Goal: Book appointment/travel/reservation

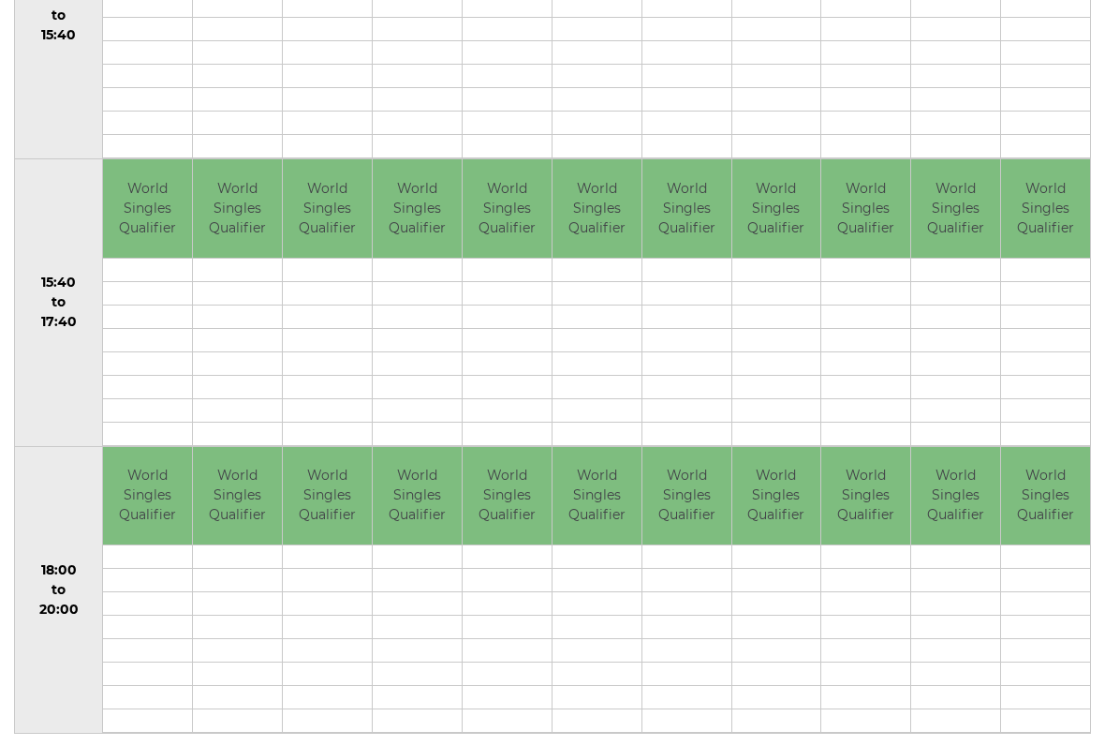
scroll to position [1119, 0]
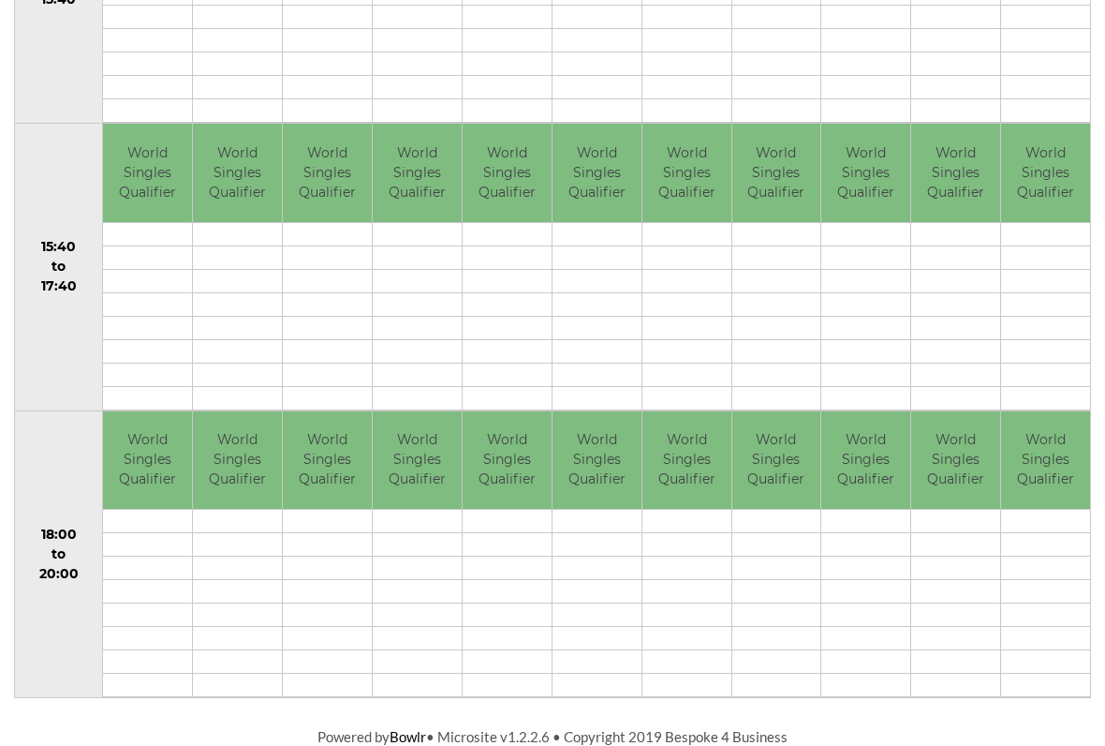
click at [967, 317] on td at bounding box center [955, 327] width 89 height 23
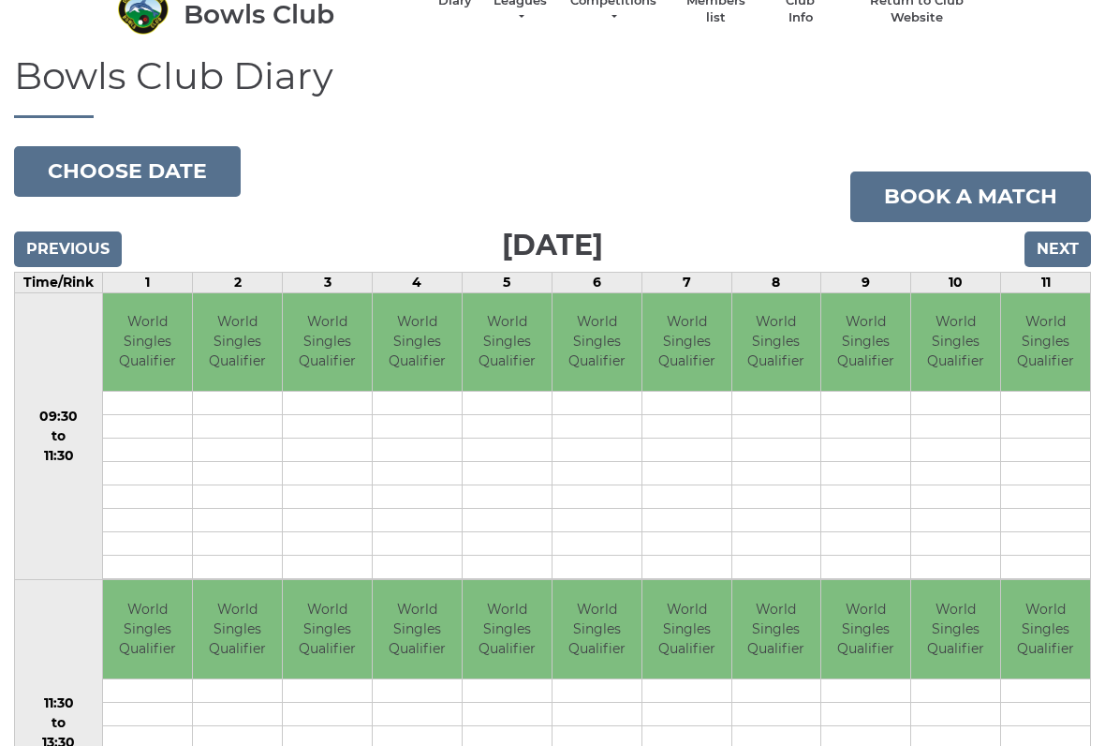
scroll to position [89, 0]
click at [1074, 256] on input "Next" at bounding box center [1058, 249] width 67 height 36
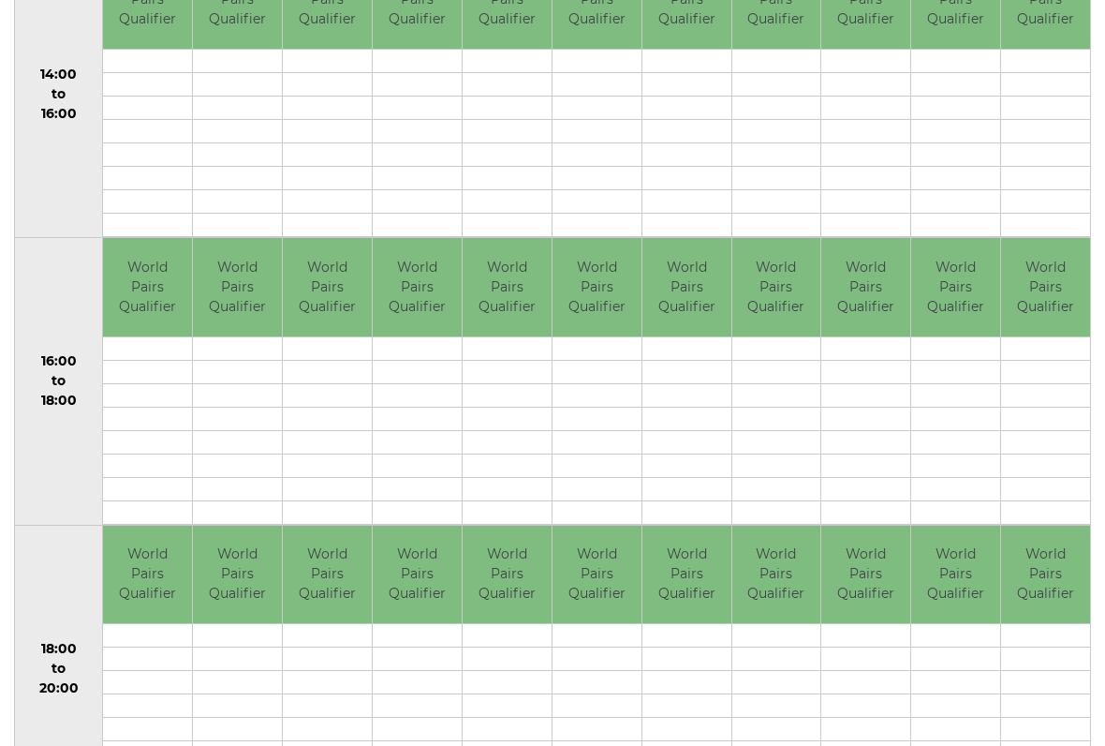
scroll to position [1119, 0]
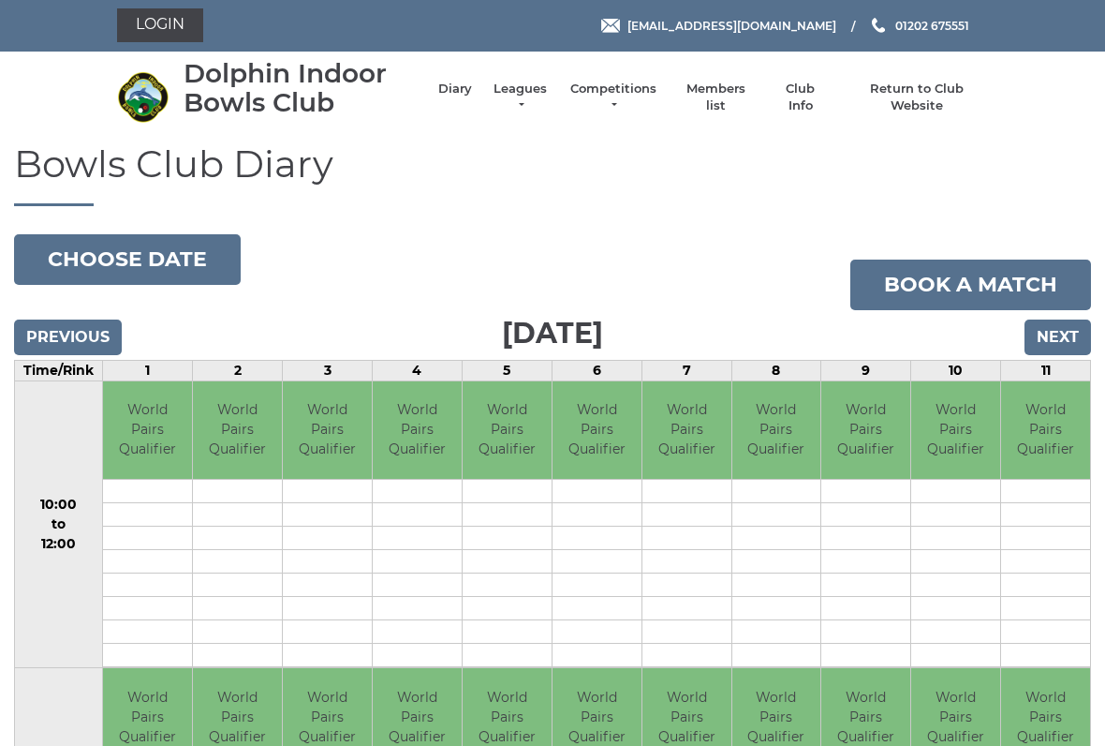
scroll to position [0, 0]
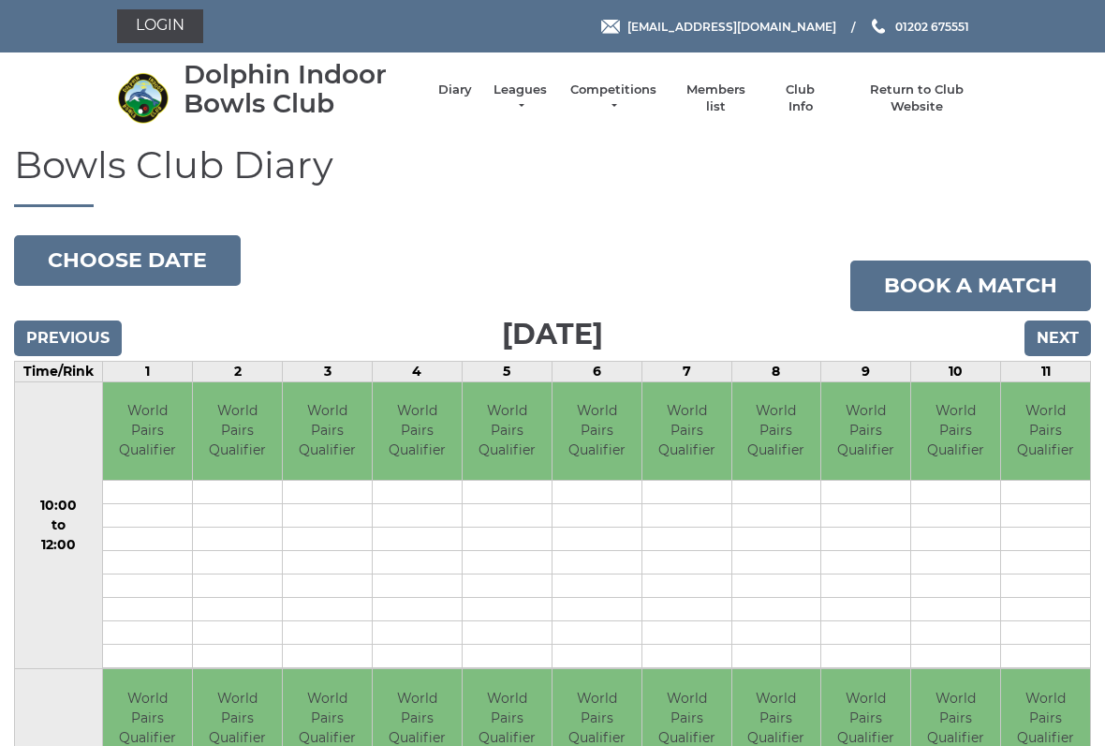
click at [870, 262] on link "Book a match" at bounding box center [971, 285] width 241 height 51
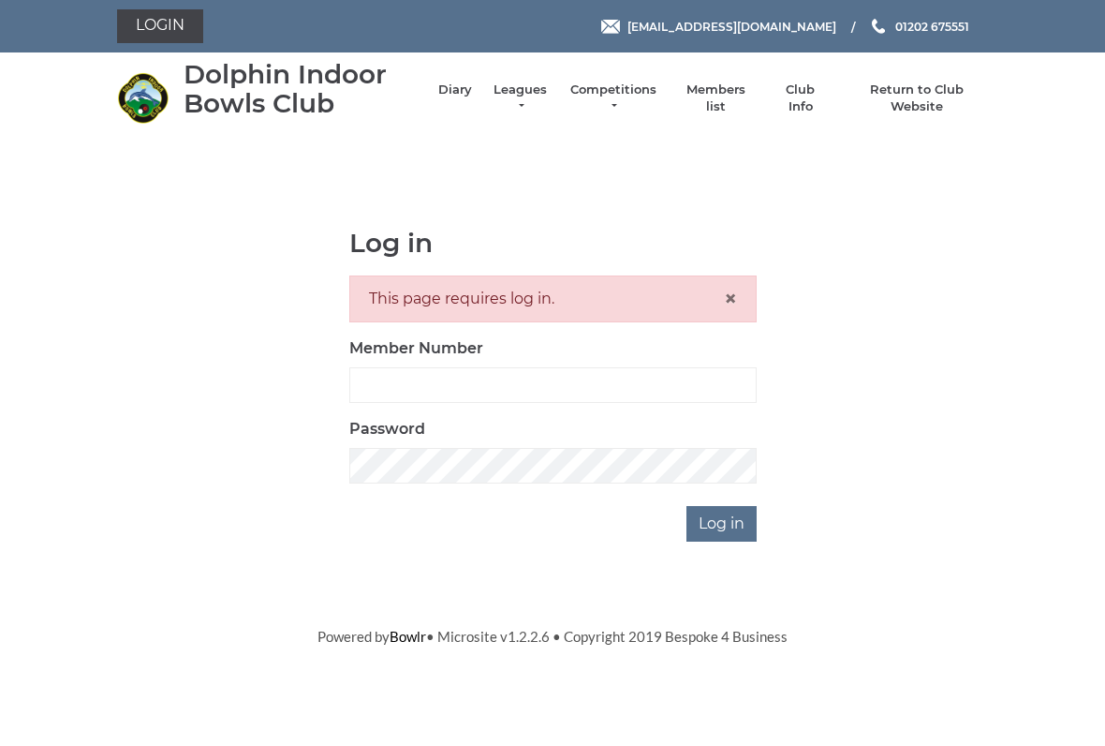
scroll to position [3, 0]
click at [472, 89] on li "Diary" at bounding box center [446, 98] width 52 height 52
click at [472, 94] on link "Diary" at bounding box center [455, 89] width 34 height 17
click at [492, 94] on li "Leagues Club leagues - Winter 2025/2026 Club leagues - Summer 2025 Club leagues…" at bounding box center [511, 98] width 78 height 52
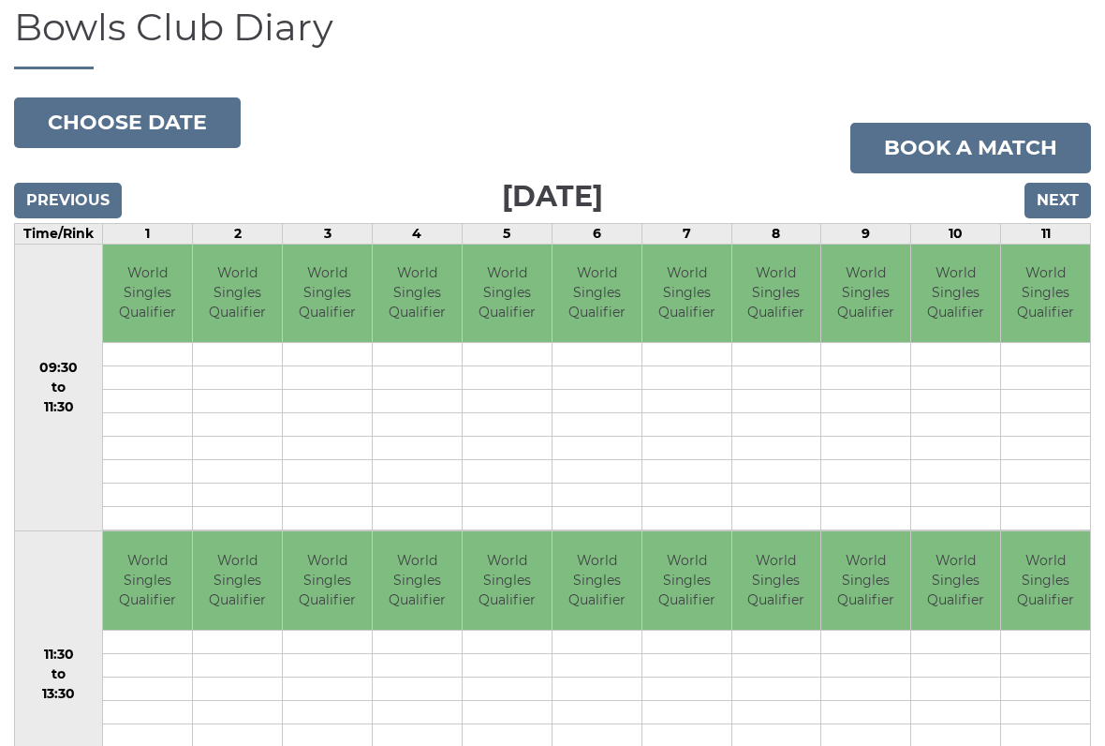
scroll to position [139, 0]
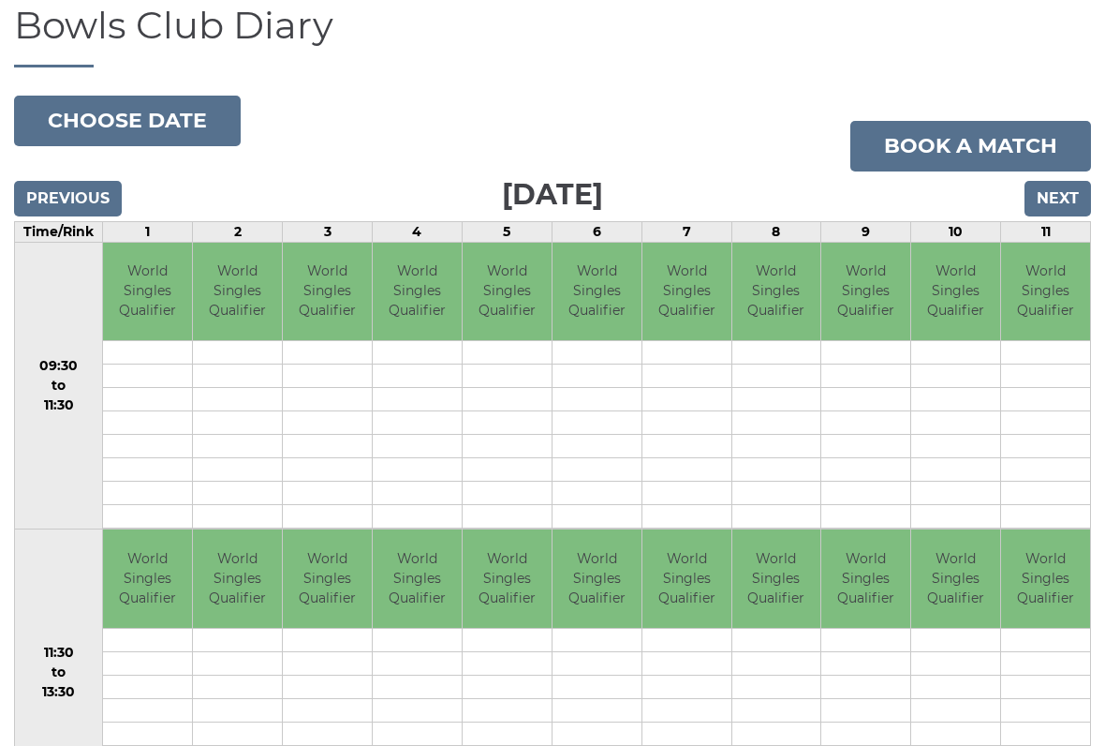
click at [1053, 200] on input "Next" at bounding box center [1058, 200] width 67 height 36
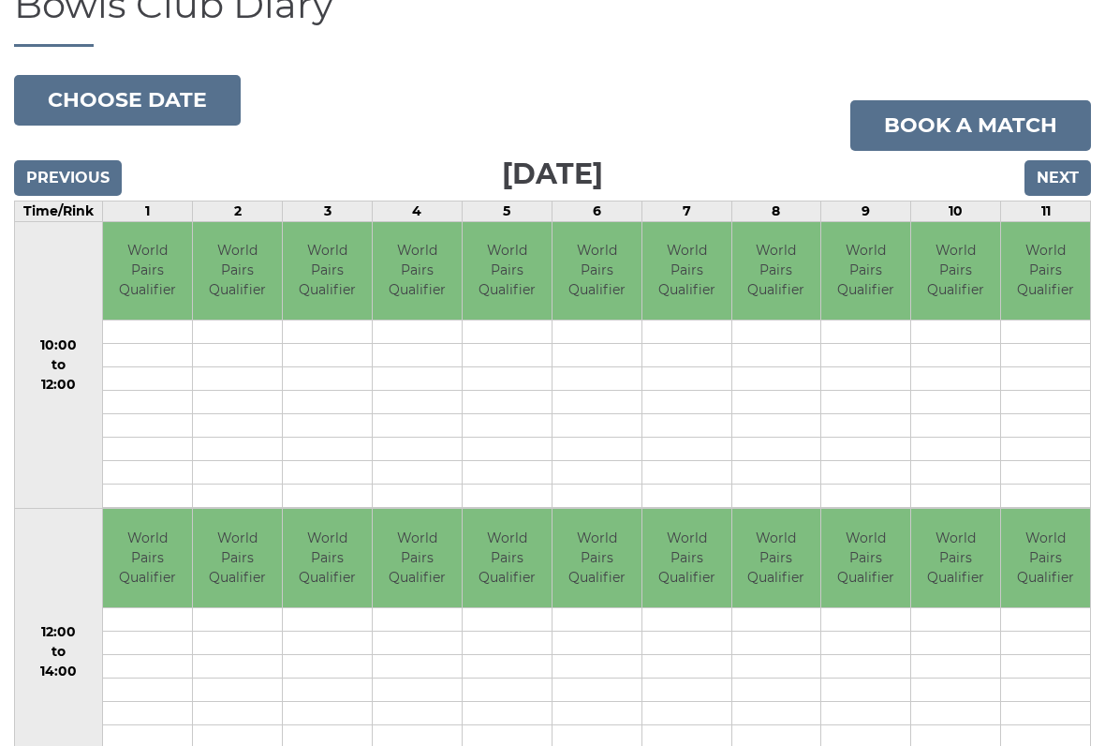
scroll to position [160, 0]
click at [743, 270] on td "World Pairs Qualifier" at bounding box center [777, 271] width 89 height 98
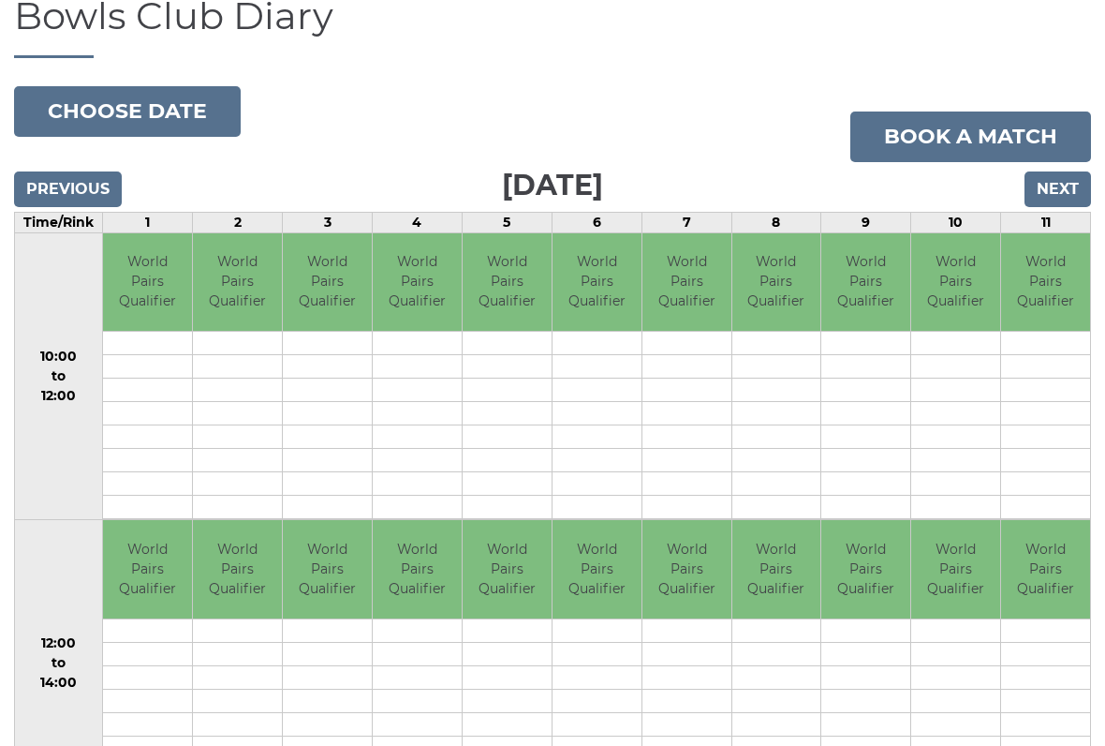
scroll to position [150, 0]
